Goal: Contribute content

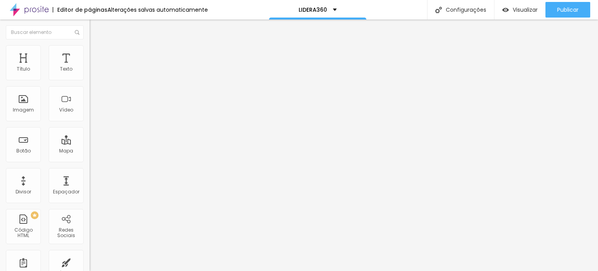
click at [90, 67] on span "Trocar imagem" at bounding box center [111, 63] width 42 height 7
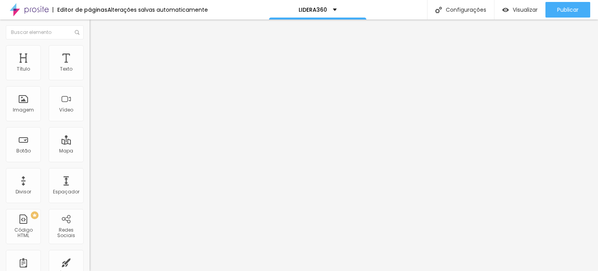
click at [90, 67] on span "Trocar imagem" at bounding box center [111, 63] width 42 height 7
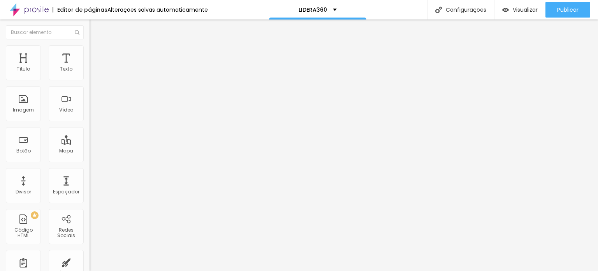
click at [90, 160] on input "https://checkout.doppus.app/37924297/" at bounding box center [136, 157] width 93 height 8
paste input "15587328"
type input "https://checkout.doppus.app/15587328/"
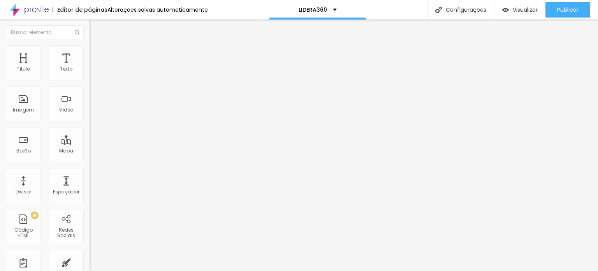
click at [90, 205] on div "Editar Botão Conteúdo Estilo Avançado Texto COMPRAR AGORA Alinhamento Tamanho N…" at bounding box center [135, 144] width 90 height 251
click at [90, 67] on span "Trocar imagem" at bounding box center [111, 63] width 42 height 7
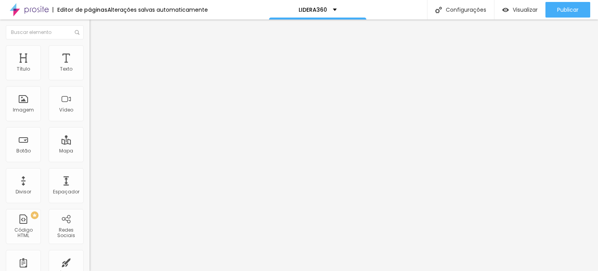
click at [90, 67] on span "Trocar imagem" at bounding box center [111, 63] width 42 height 7
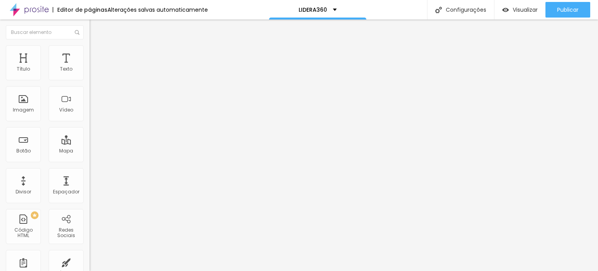
click at [90, 67] on span "Trocar imagem" at bounding box center [111, 63] width 42 height 7
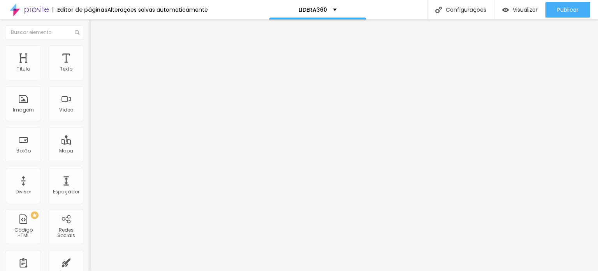
click at [90, 67] on span "Trocar imagem" at bounding box center [111, 63] width 42 height 7
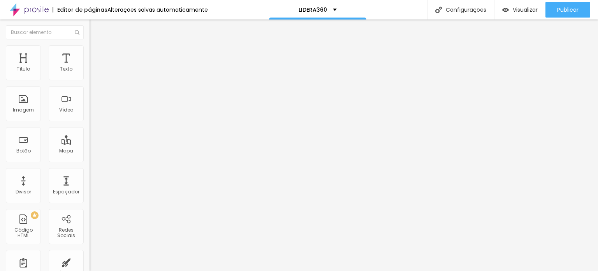
click at [90, 67] on span "Trocar imagem" at bounding box center [111, 63] width 42 height 7
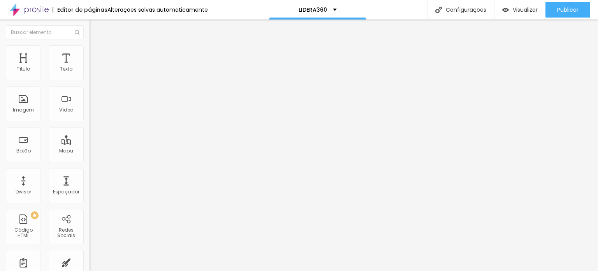
click at [90, 160] on input "https://checkout.doppus.app/15587328/" at bounding box center [136, 157] width 93 height 8
click at [90, 160] on input "https://checkout.doppus.app/37924297/" at bounding box center [136, 156] width 93 height 8
paste input "15587328"
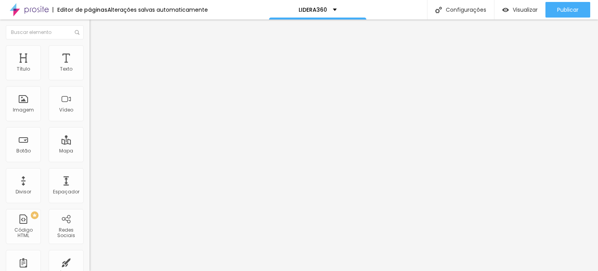
scroll to position [0, 25]
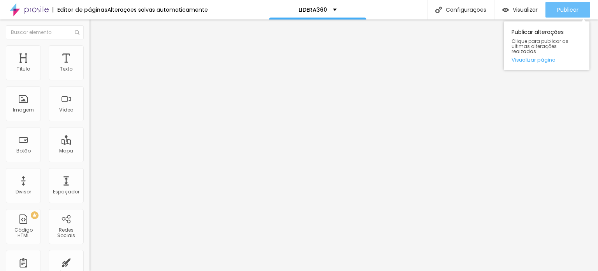
type input "https://checkout.doppus.app/15587328/"
click at [566, 8] on span "Publicar" at bounding box center [567, 10] width 21 height 6
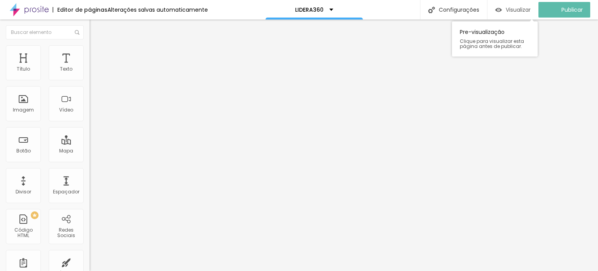
click at [522, 9] on span "Visualizar" at bounding box center [518, 10] width 25 height 6
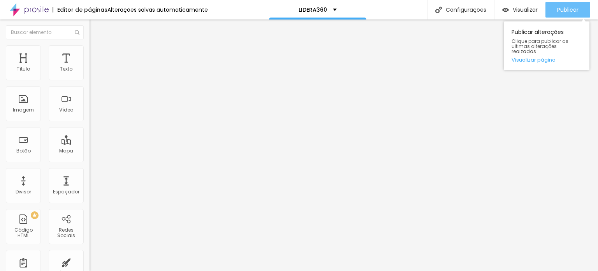
click at [559, 11] on span "Publicar" at bounding box center [567, 10] width 21 height 6
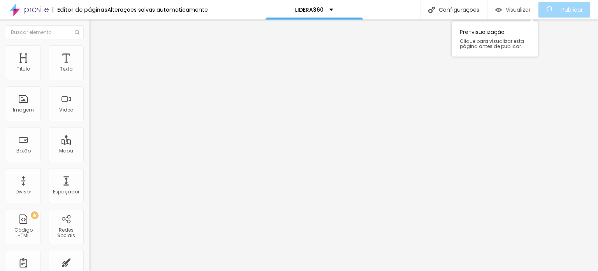
click at [526, 13] on span "Visualizar" at bounding box center [518, 10] width 25 height 6
